Goal: Find specific page/section: Find specific page/section

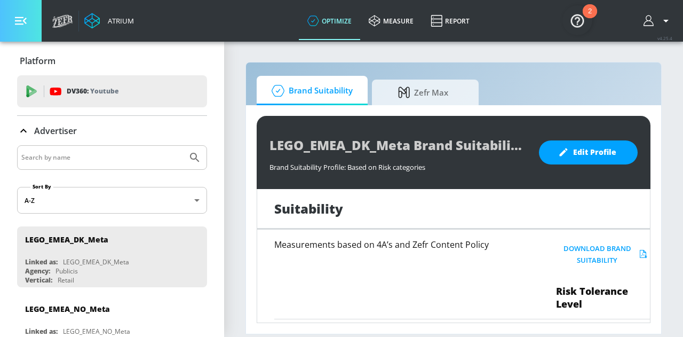
click at [17, 26] on icon "button" at bounding box center [21, 21] width 12 height 12
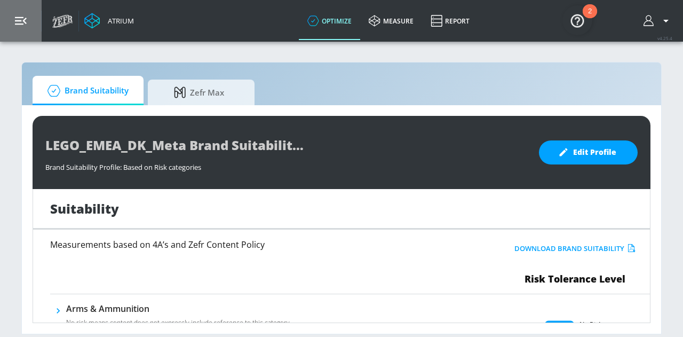
click at [8, 28] on button "button" at bounding box center [21, 21] width 42 height 42
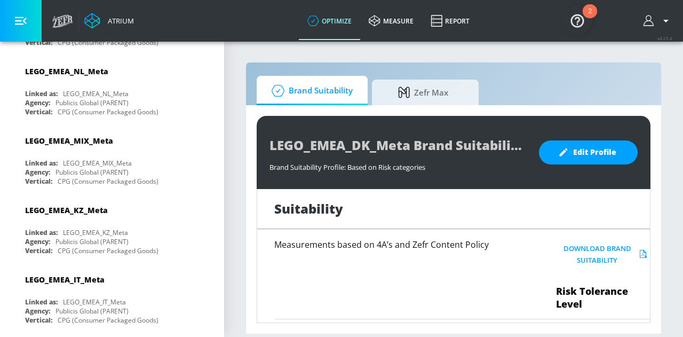
scroll to position [1447, 0]
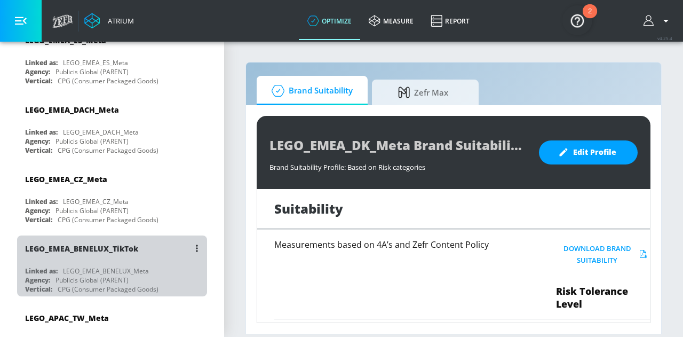
click at [149, 266] on div "Linked as: LEGO_EMEA_BENELUX_Meta" at bounding box center [114, 270] width 179 height 9
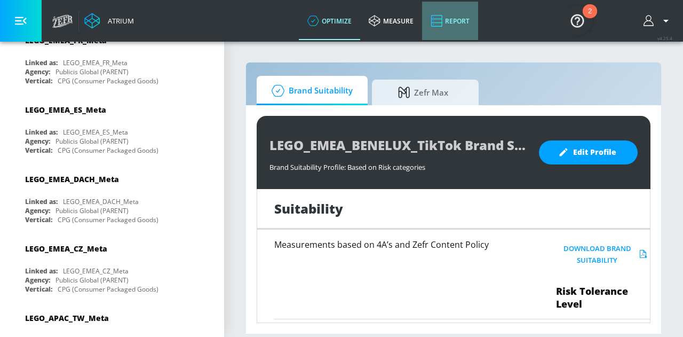
click at [456, 20] on link "Report" at bounding box center [450, 21] width 56 height 38
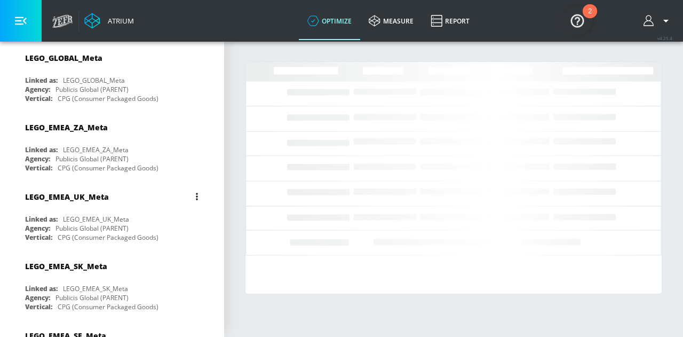
scroll to position [640, 0]
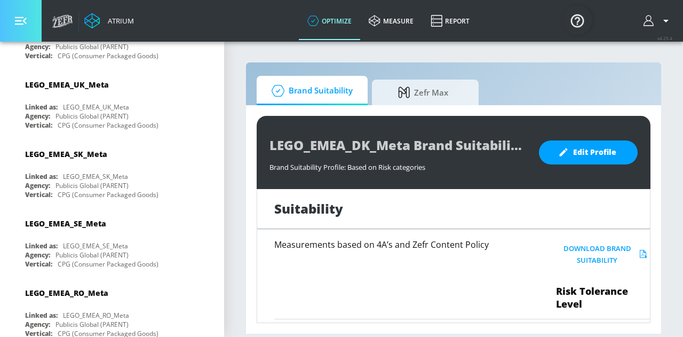
click at [15, 27] on button "button" at bounding box center [21, 21] width 42 height 42
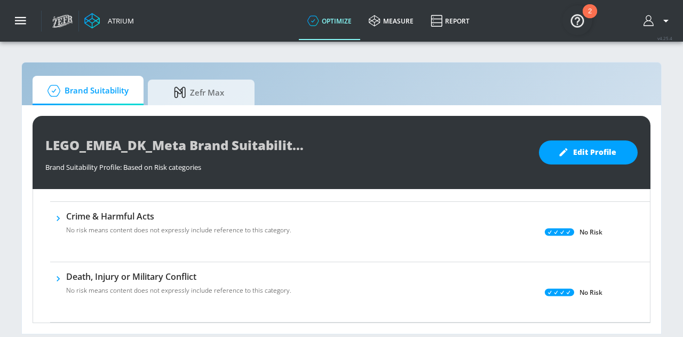
scroll to position [373, 0]
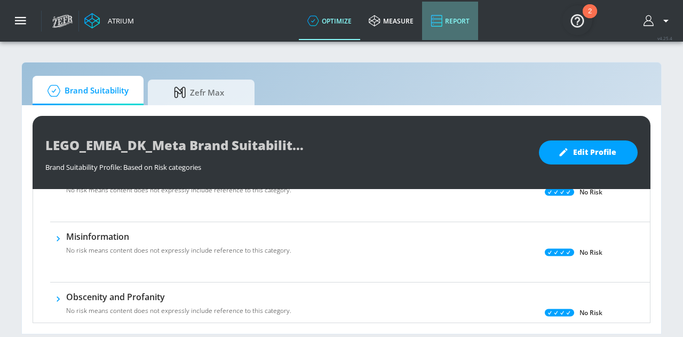
click at [451, 19] on link "Report" at bounding box center [450, 21] width 56 height 38
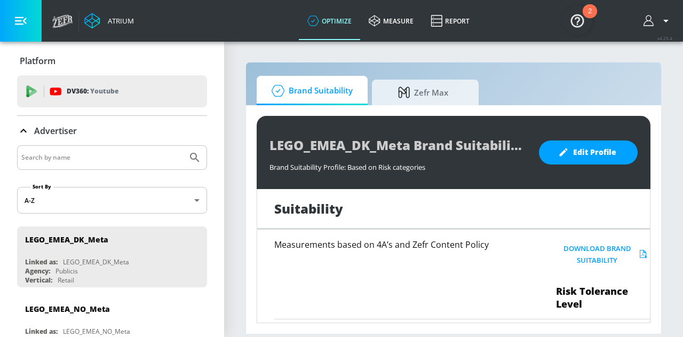
click at [580, 14] on img "Open Resource Center, 2 new notifications" at bounding box center [577, 20] width 30 height 30
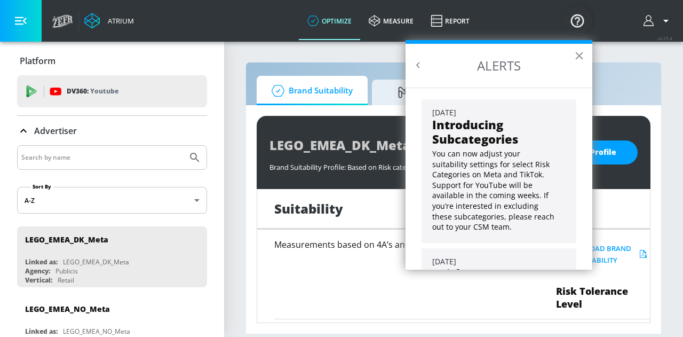
click at [581, 54] on button "×" at bounding box center [579, 55] width 10 height 17
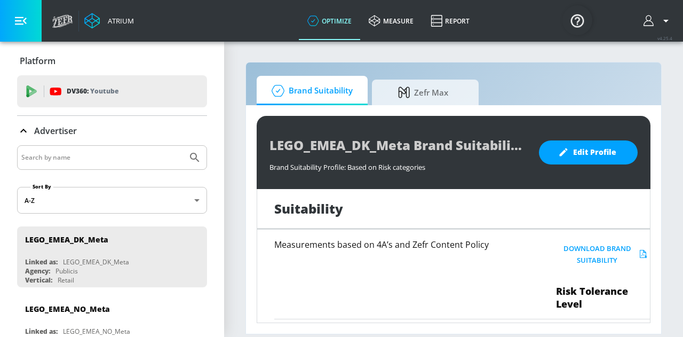
drag, startPoint x: 668, startPoint y: 13, endPoint x: 668, endPoint y: 20, distance: 6.4
click at [668, 15] on div at bounding box center [657, 21] width 39 height 42
click at [669, 25] on icon "button" at bounding box center [665, 20] width 13 height 13
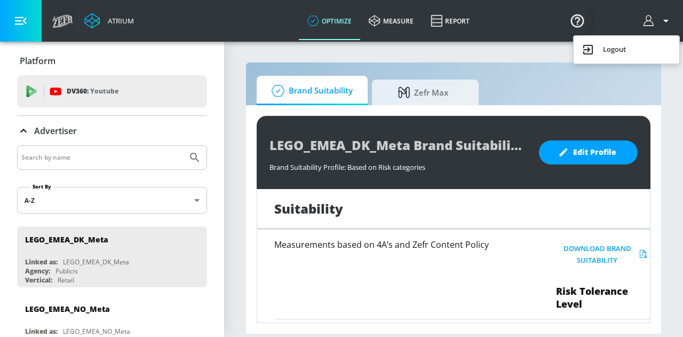
click at [641, 20] on div at bounding box center [341, 168] width 683 height 337
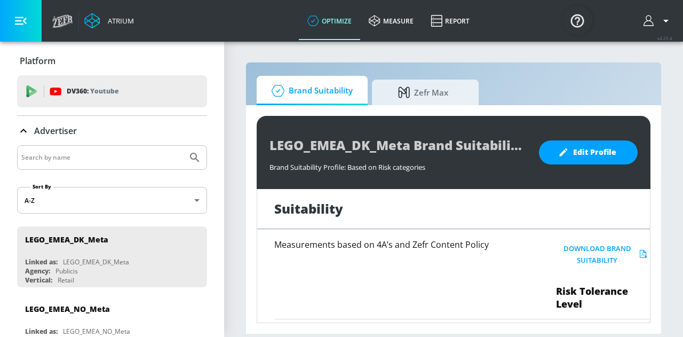
click at [646, 20] on icon "button" at bounding box center [649, 21] width 12 height 12
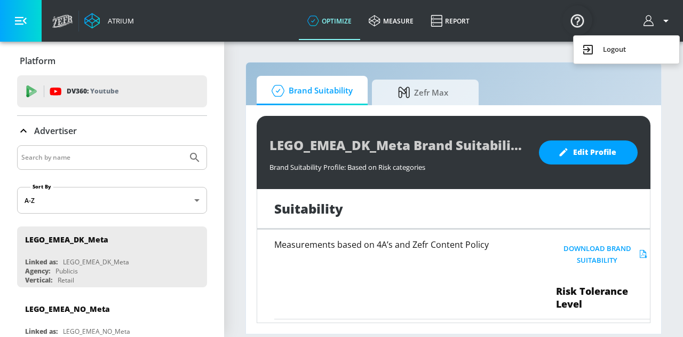
click at [584, 20] on img "Open Resource Center" at bounding box center [577, 20] width 30 height 30
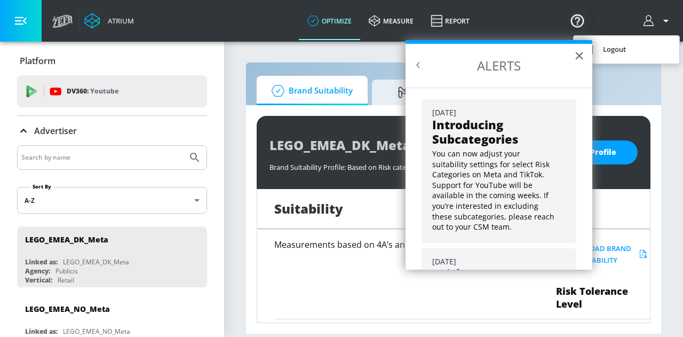
click at [51, 14] on div at bounding box center [341, 168] width 683 height 337
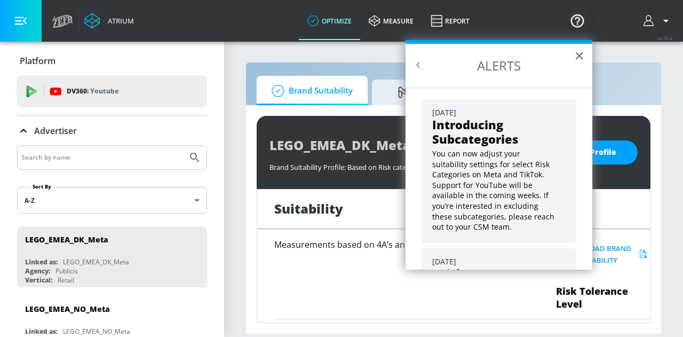
click at [58, 18] on icon at bounding box center [62, 20] width 21 height 13
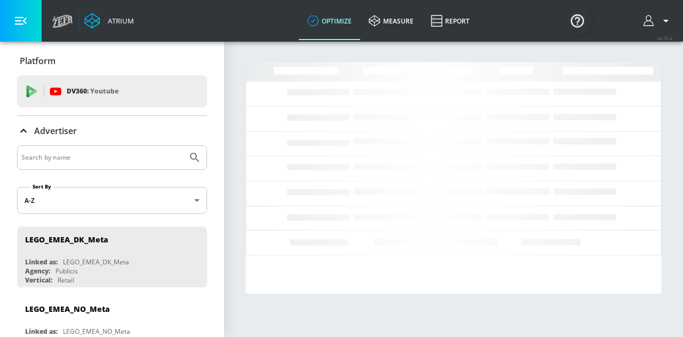
click at [128, 15] on link "Atrium" at bounding box center [109, 21] width 50 height 16
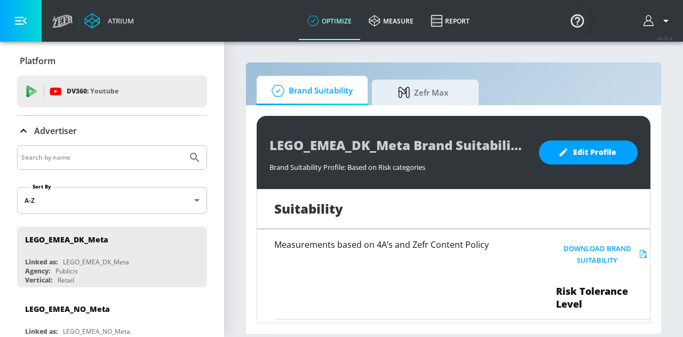
click at [112, 25] on div "Atrium" at bounding box center [118, 21] width 30 height 10
click at [98, 24] on icon at bounding box center [92, 21] width 16 height 16
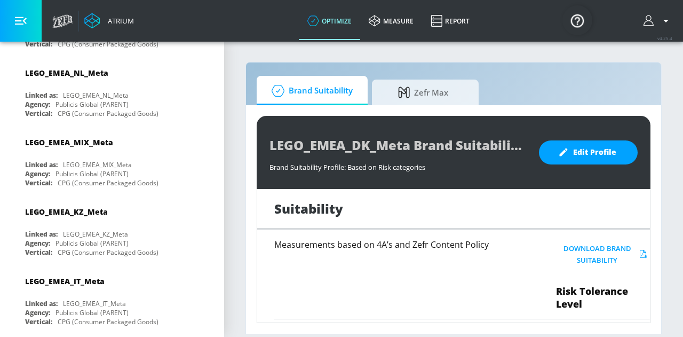
scroll to position [1120, 0]
